Goal: Task Accomplishment & Management: Complete application form

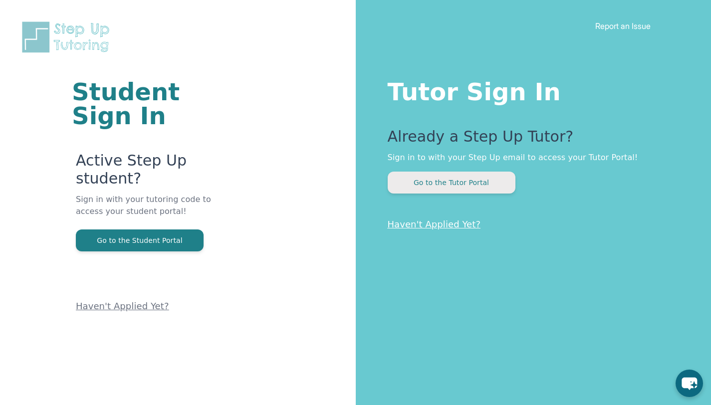
click at [460, 183] on button "Go to the Tutor Portal" at bounding box center [452, 183] width 128 height 22
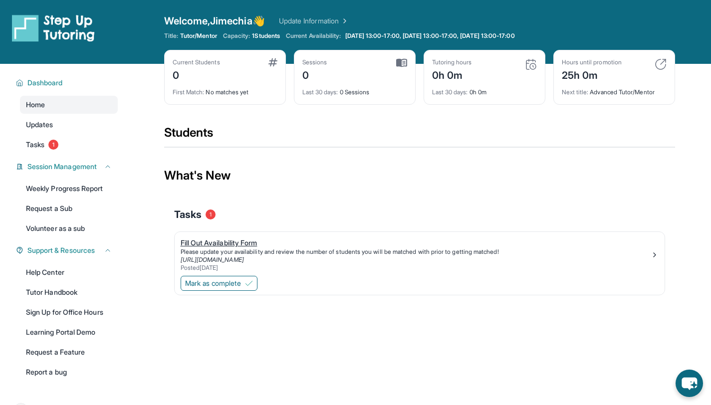
click at [201, 244] on div "Fill Out Availability Form" at bounding box center [416, 243] width 470 height 10
click at [230, 281] on span "Mark as complete" at bounding box center [213, 283] width 56 height 10
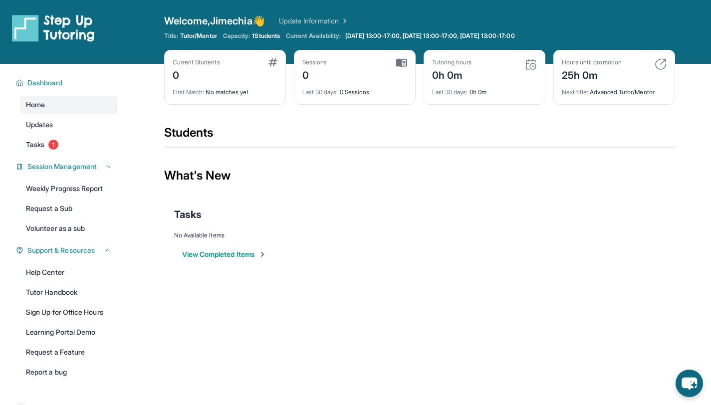
click at [208, 255] on button "View Completed Items" at bounding box center [224, 254] width 84 height 10
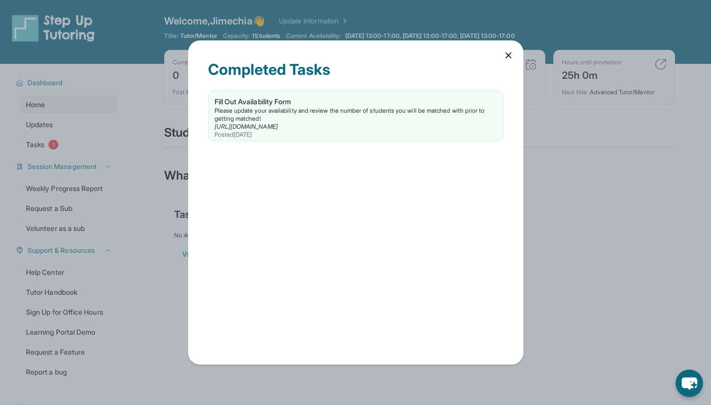
click at [504, 56] on icon at bounding box center [508, 55] width 10 height 10
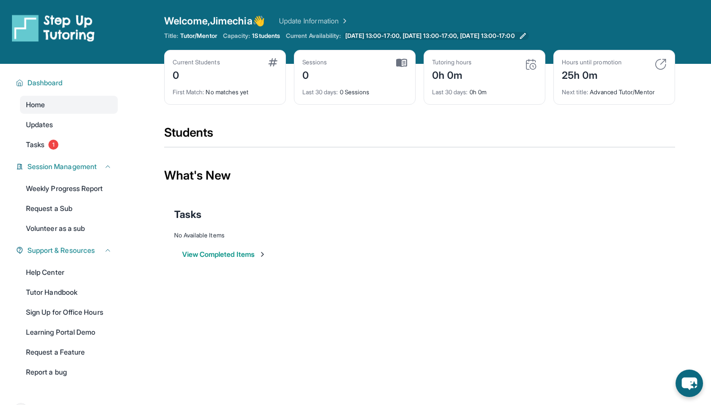
click at [409, 36] on span "Wednesday 13:00-17:00, Thursday 13:00-17:00, Friday 13:00-17:00" at bounding box center [430, 36] width 170 height 8
click at [57, 148] on span "1" at bounding box center [53, 145] width 10 height 10
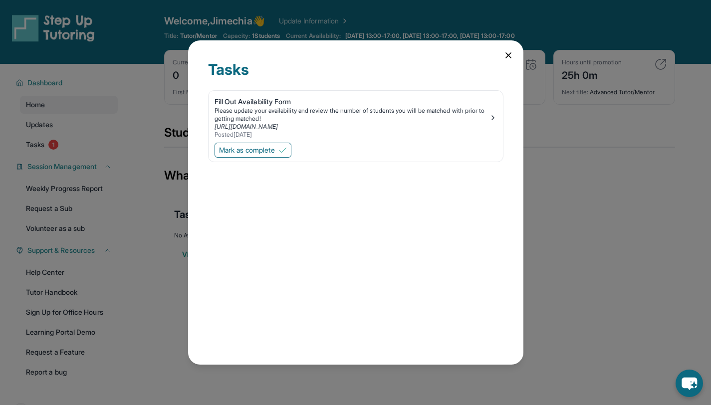
click at [507, 54] on icon at bounding box center [508, 55] width 5 height 5
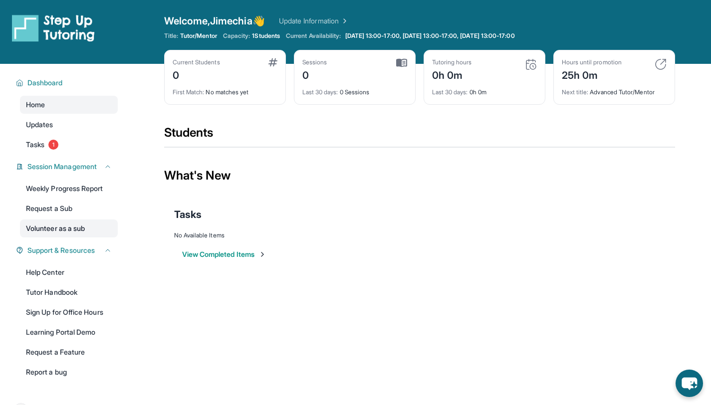
click at [70, 231] on link "Volunteer as a sub" at bounding box center [69, 229] width 98 height 18
click at [95, 250] on span "Support & Resources" at bounding box center [60, 250] width 67 height 10
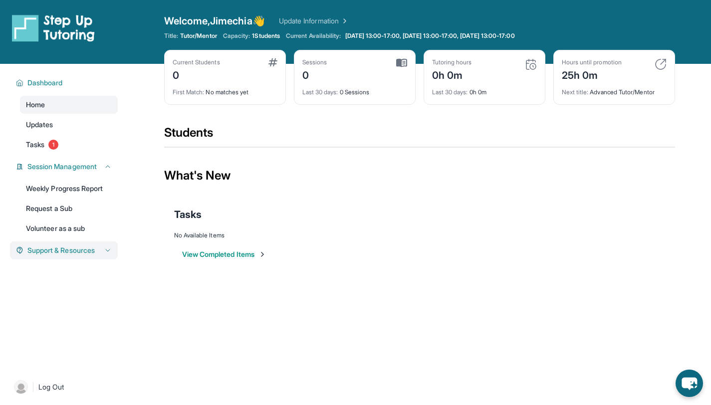
scroll to position [45, 0]
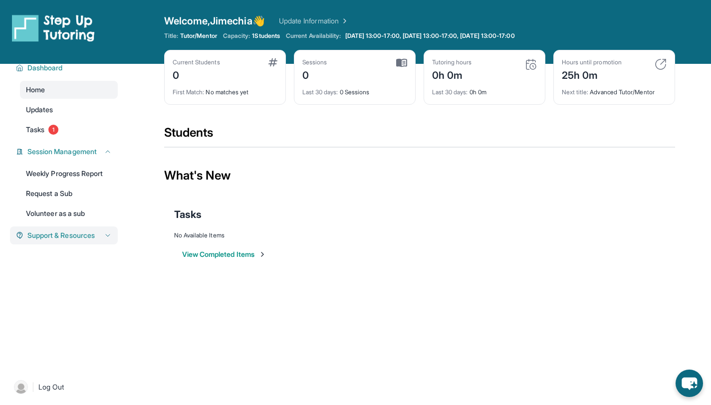
click at [104, 231] on icon at bounding box center [108, 235] width 8 height 8
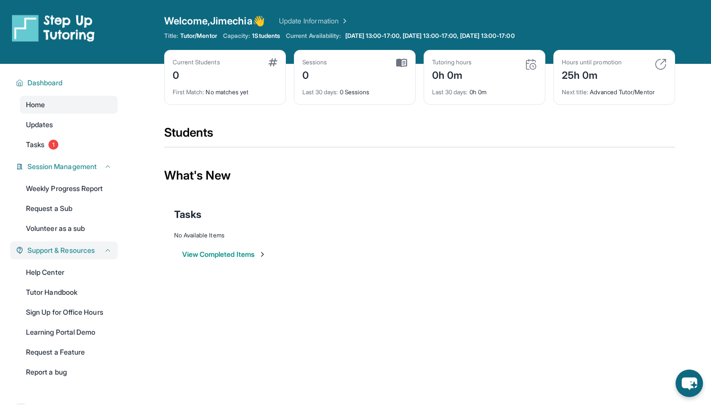
scroll to position [0, 0]
click at [68, 292] on link "Tutor Handbook" at bounding box center [69, 292] width 98 height 18
click at [56, 333] on link "Learning Portal Demo" at bounding box center [69, 332] width 98 height 18
